Goal: Task Accomplishment & Management: Complete application form

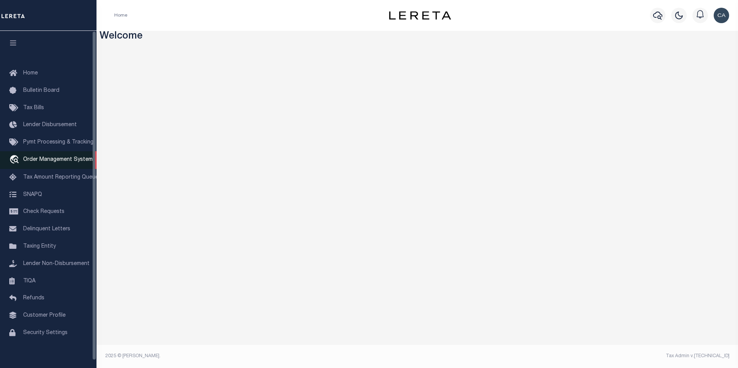
click at [66, 156] on link "travel_explore Order Management System" at bounding box center [48, 160] width 97 height 18
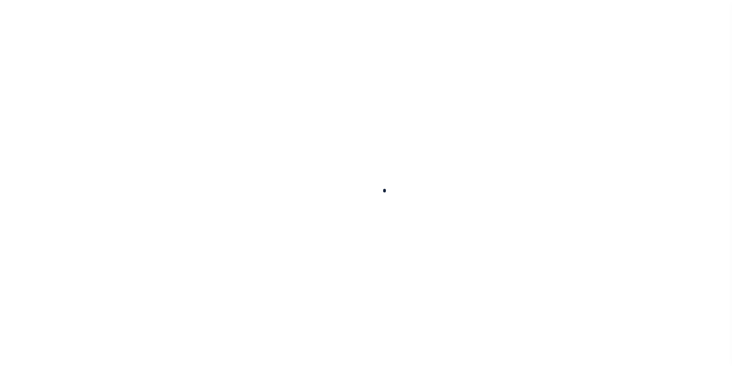
scroll to position [8, 0]
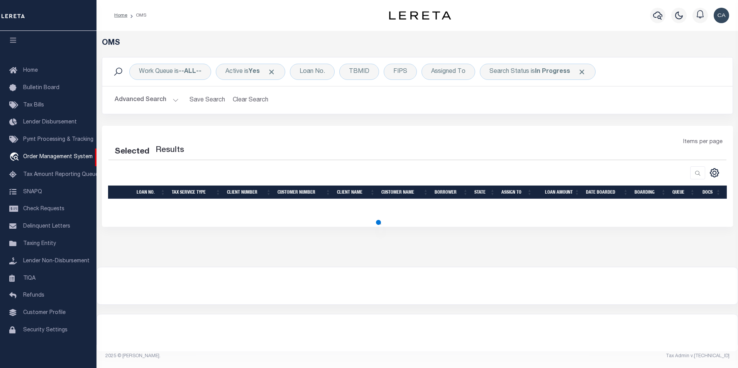
select select "200"
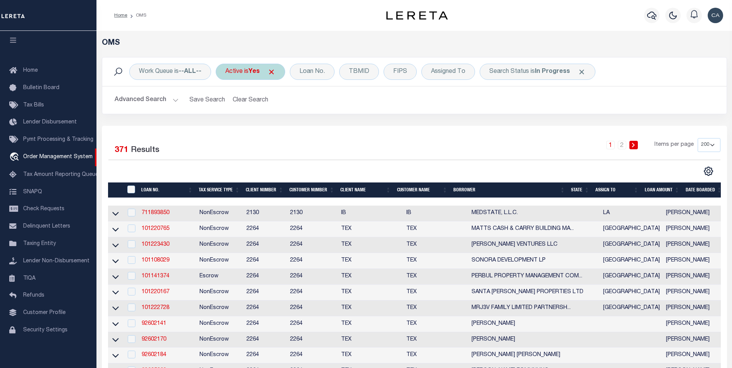
click at [274, 73] on span "Click to Remove" at bounding box center [272, 72] width 8 height 8
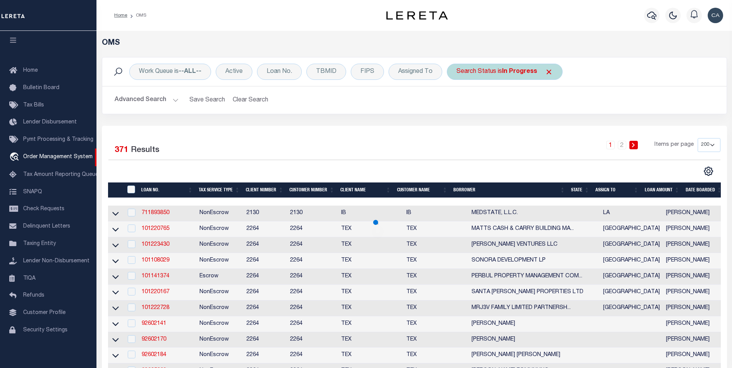
click at [548, 71] on span "Click to Remove" at bounding box center [549, 72] width 8 height 8
click at [283, 66] on div "Loan No." at bounding box center [279, 72] width 45 height 16
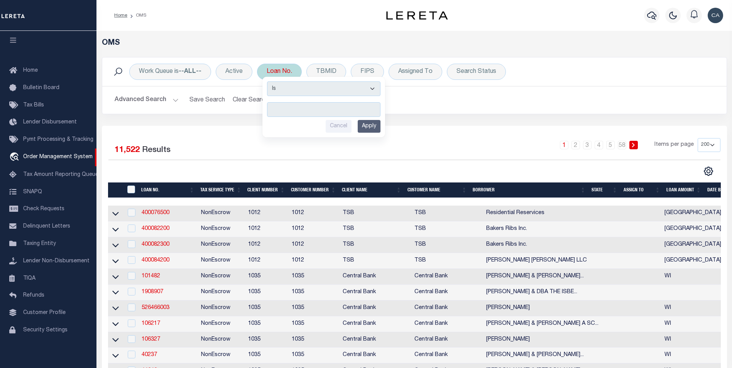
type input "retest-us-44850-08-11-2025"
click at [362, 124] on input "Apply" at bounding box center [369, 126] width 23 height 13
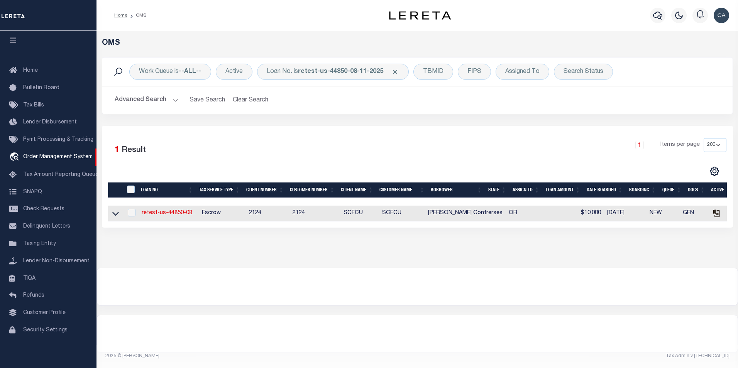
click at [162, 209] on td "retest-us-44850-08..." at bounding box center [169, 214] width 60 height 16
checkbox input "true"
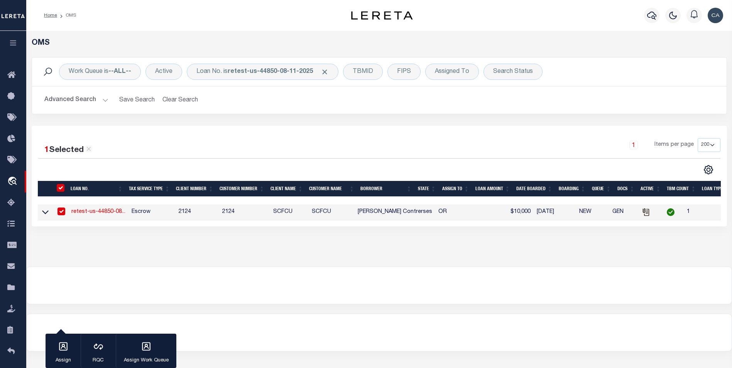
click at [98, 210] on link "retest-us-44850-08..." at bounding box center [98, 211] width 54 height 5
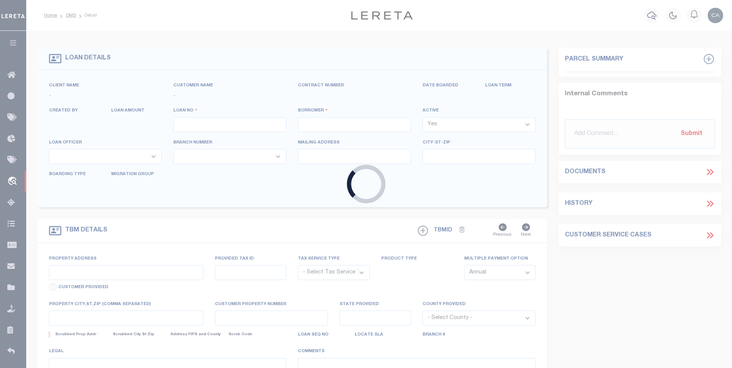
type input "retest-us-44850-08-11-2025"
type input "[PERSON_NAME] Contrerses"
select select
type input "[STREET_ADDRESS]"
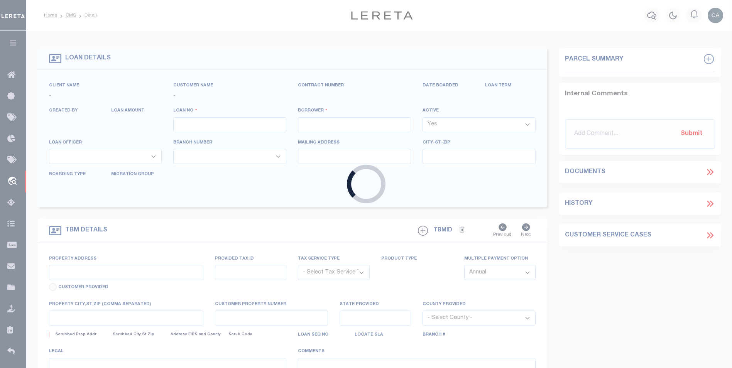
type input "[GEOGRAPHIC_DATA] OR 97005-2483"
type input "[DATE]"
select select "10"
select select "Escrow"
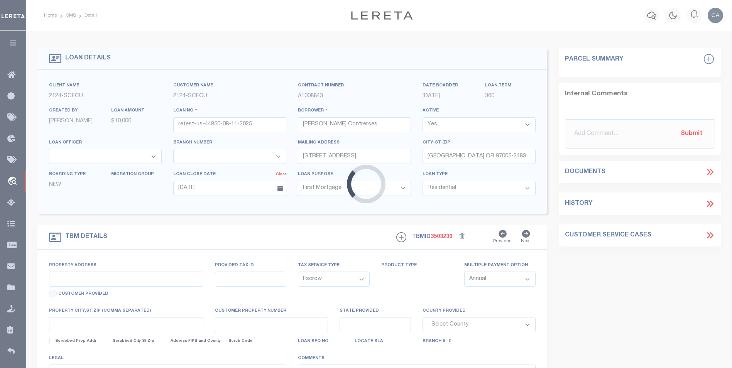
select select "25314"
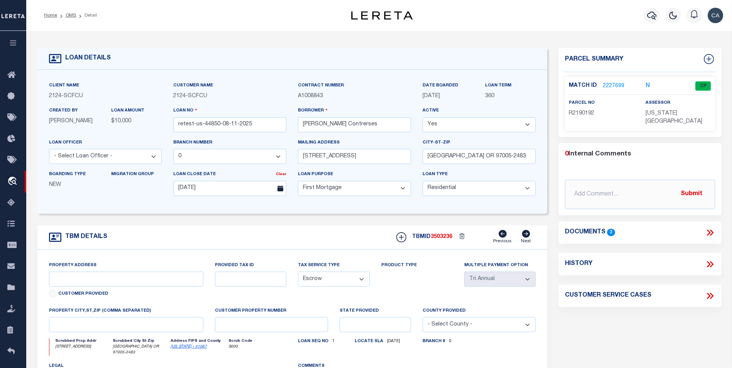
type input "[STREET_ADDRESS]"
type input "1302"
type input "[GEOGRAPHIC_DATA] OR 97005-2483"
type input "QA-CNUMBER-102134"
type input "OR"
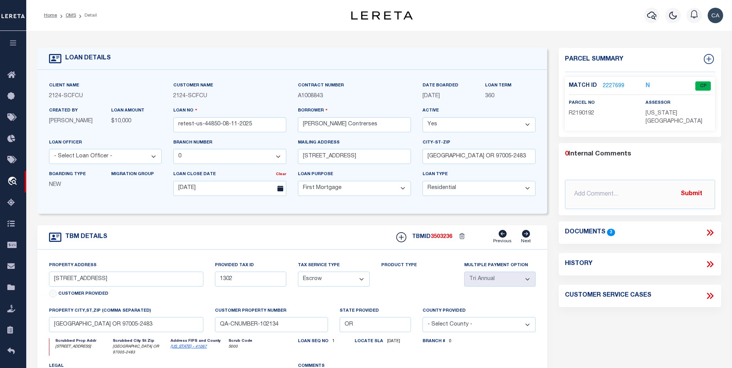
select select
click at [709, 228] on icon at bounding box center [710, 233] width 10 height 10
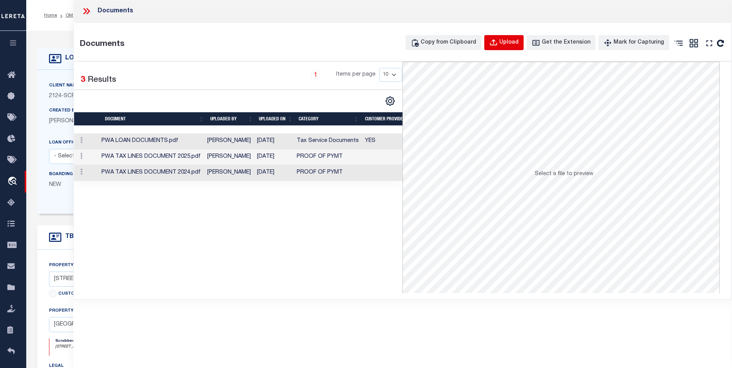
click at [519, 44] on div "Upload" at bounding box center [509, 43] width 19 height 8
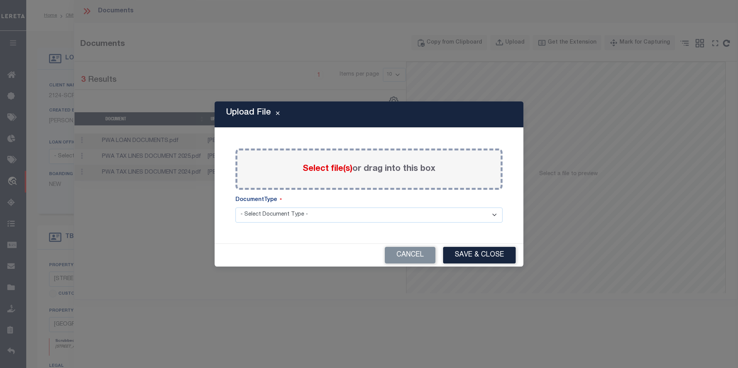
click at [317, 213] on select "- Select Document Type - Tax Service Documents" at bounding box center [369, 215] width 267 height 15
select select "TAX"
click at [236, 208] on select "- Select Document Type - Tax Service Documents" at bounding box center [369, 215] width 267 height 15
click at [307, 168] on span "Select file(s)" at bounding box center [328, 169] width 50 height 8
click at [0, 0] on input "Select file(s) or drag into this box" at bounding box center [0, 0] width 0 height 0
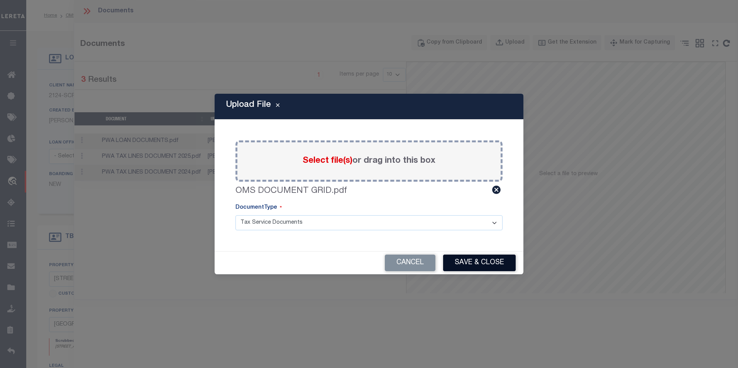
click at [486, 262] on button "Save & Close" at bounding box center [479, 263] width 73 height 17
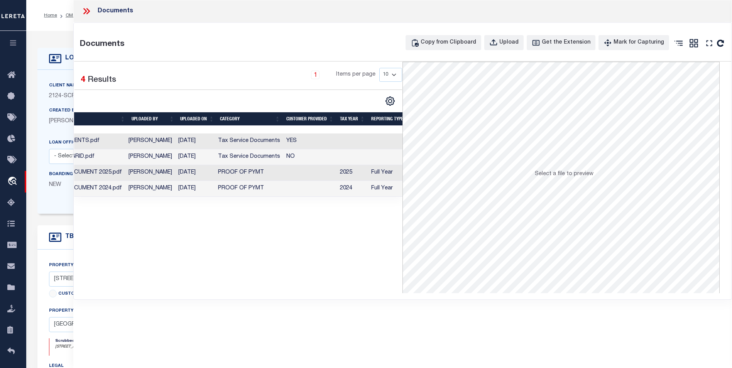
scroll to position [0, 89]
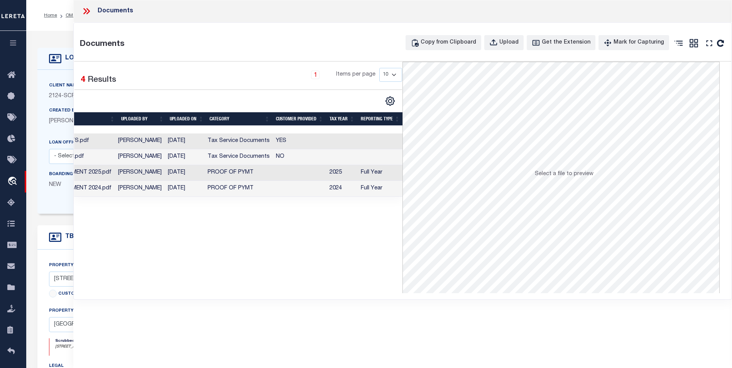
click at [86, 10] on icon at bounding box center [86, 11] width 10 height 10
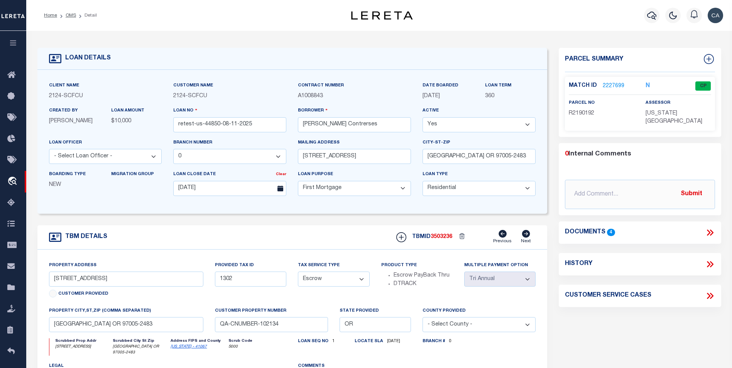
click at [359, 102] on div "Contract Number A1008843" at bounding box center [354, 93] width 125 height 25
